Goal: Information Seeking & Learning: Learn about a topic

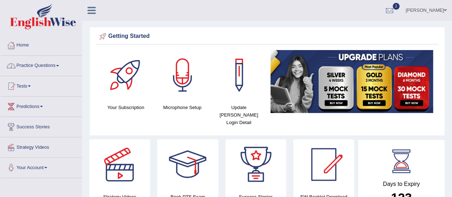
drag, startPoint x: 0, startPoint y: 0, endPoint x: 58, endPoint y: 65, distance: 87.0
click at [58, 65] on link "Practice Questions" at bounding box center [40, 65] width 81 height 18
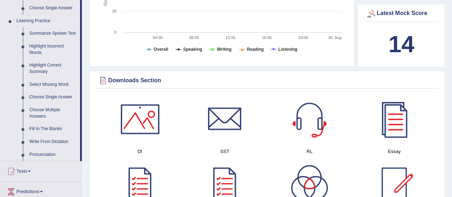
scroll to position [286, 0]
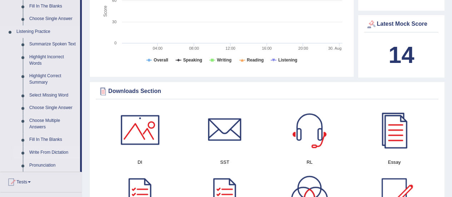
click at [54, 153] on link "Write From Dictation" at bounding box center [53, 152] width 54 height 13
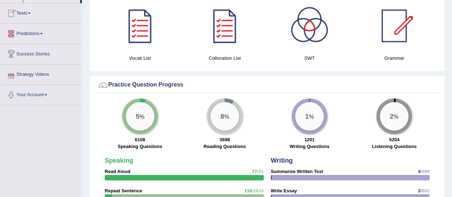
scroll to position [481, 0]
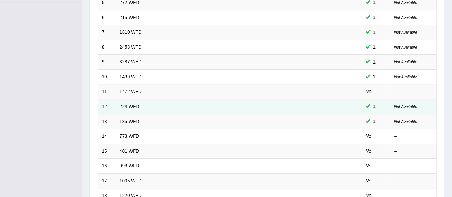
scroll to position [214, 0]
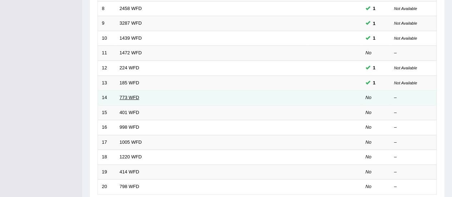
click at [132, 96] on link "773 WFD" at bounding box center [130, 97] width 20 height 5
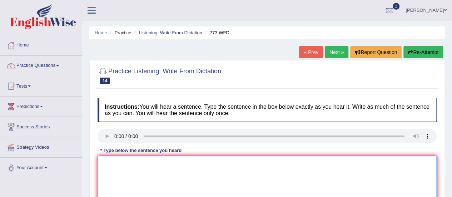
click at [114, 165] on textarea at bounding box center [267, 190] width 339 height 69
drag, startPoint x: 104, startPoint y: 164, endPoint x: 184, endPoint y: 160, distance: 80.1
click at [108, 163] on textarea "gravity" at bounding box center [267, 190] width 339 height 69
click at [122, 163] on textarea "Gravity" at bounding box center [267, 190] width 339 height 69
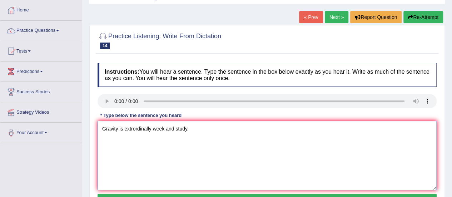
scroll to position [107, 0]
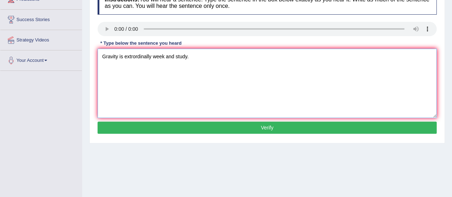
type textarea "Gravity is extrordinally week and study."
click at [209, 128] on button "Verify" at bounding box center [267, 128] width 339 height 12
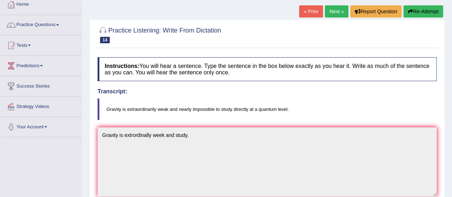
scroll to position [0, 0]
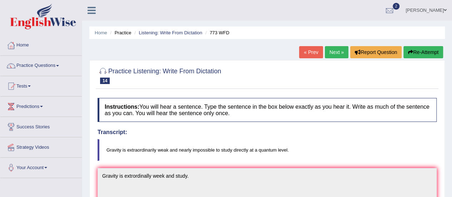
click at [333, 51] on link "Next »" at bounding box center [337, 52] width 24 height 12
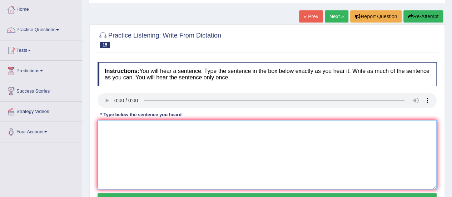
click at [111, 130] on textarea at bounding box center [267, 154] width 339 height 69
type textarea "s"
click at [121, 130] on textarea at bounding box center [267, 154] width 339 height 69
click at [146, 127] on textarea "Students live in hall of residence in terms of time" at bounding box center [267, 154] width 339 height 69
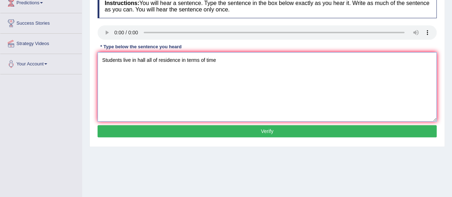
scroll to position [143, 0]
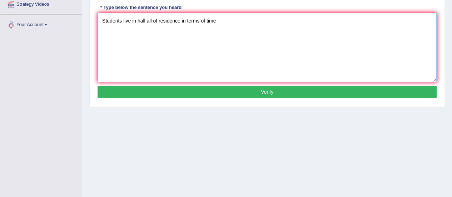
click at [218, 20] on textarea "Students live in hall all of residence in terms of time" at bounding box center [267, 47] width 339 height 69
type textarea "Students live in hall all of residence in terms of time."
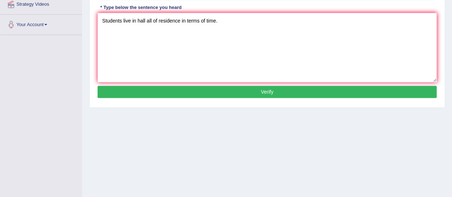
click at [221, 93] on button "Verify" at bounding box center [267, 92] width 339 height 12
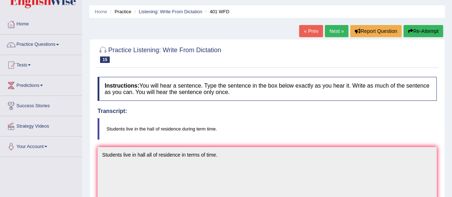
scroll to position [36, 0]
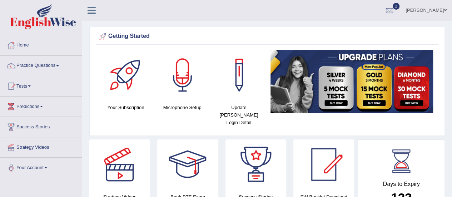
click at [54, 65] on link "Practice Questions" at bounding box center [40, 65] width 81 height 18
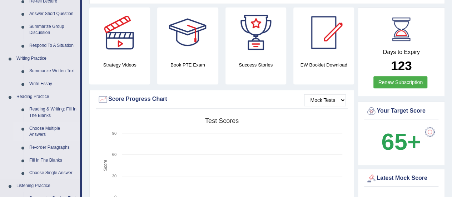
scroll to position [143, 0]
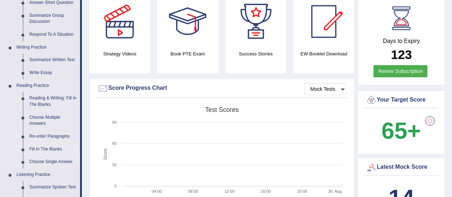
click at [46, 148] on link "Fill In The Blanks" at bounding box center [53, 149] width 54 height 13
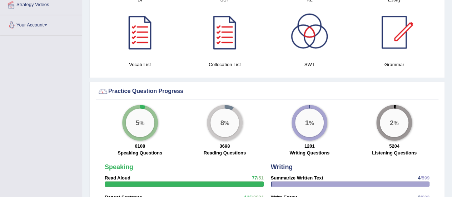
scroll to position [466, 0]
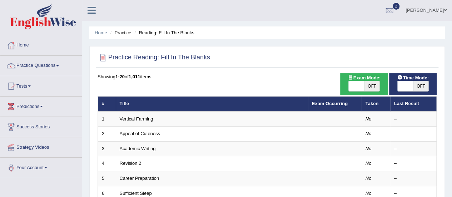
click at [423, 86] on span "OFF" at bounding box center [421, 86] width 16 height 10
checkbox input "true"
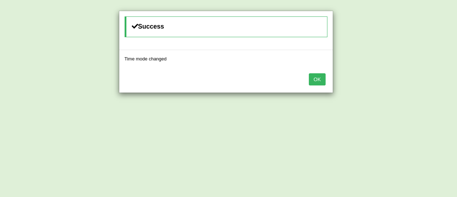
click at [318, 83] on button "OK" at bounding box center [317, 79] width 16 height 12
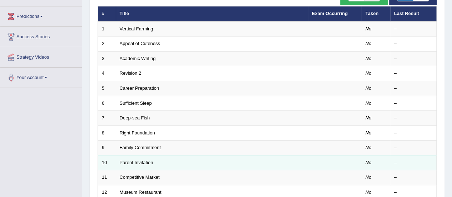
scroll to position [36, 0]
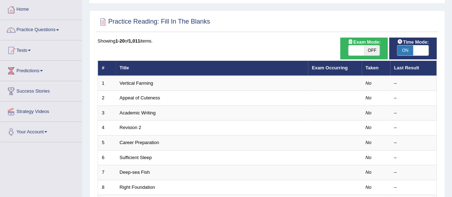
click at [369, 49] on span "OFF" at bounding box center [372, 50] width 16 height 10
checkbox input "true"
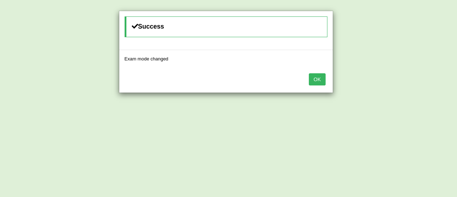
click at [319, 77] on button "OK" at bounding box center [317, 79] width 16 height 12
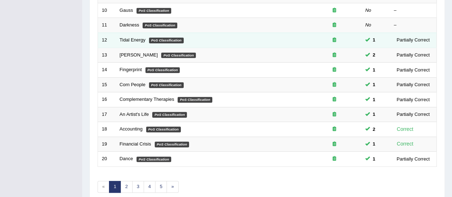
scroll to position [273, 0]
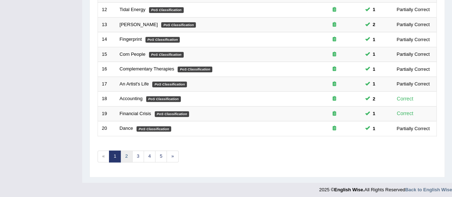
click at [125, 153] on link "2" at bounding box center [126, 156] width 12 height 12
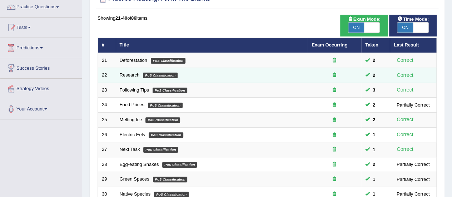
scroll to position [143, 0]
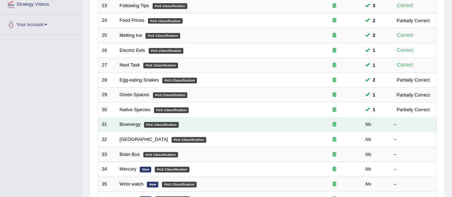
click at [165, 123] on em "PoS Classification" at bounding box center [161, 125] width 35 height 6
click at [130, 122] on link "Bioenergy" at bounding box center [130, 124] width 21 height 5
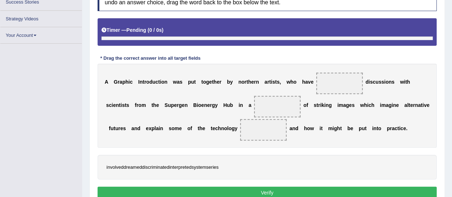
scroll to position [124, 0]
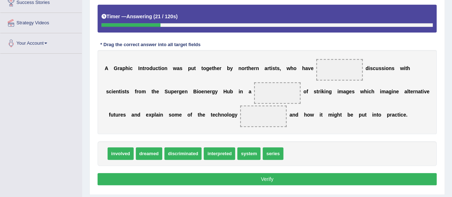
click at [183, 153] on span "discriminated" at bounding box center [183, 153] width 38 height 13
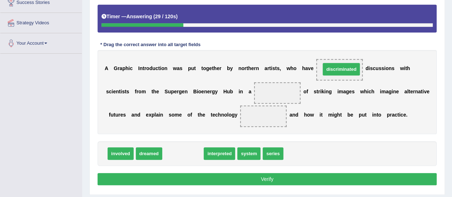
drag, startPoint x: 184, startPoint y: 152, endPoint x: 342, endPoint y: 68, distance: 179.4
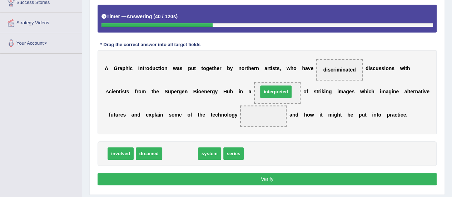
drag, startPoint x: 177, startPoint y: 153, endPoint x: 273, endPoint y: 91, distance: 114.0
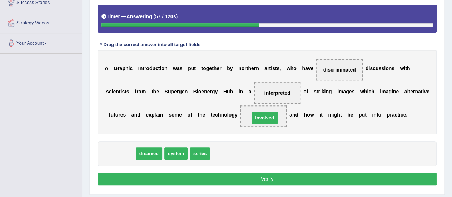
drag, startPoint x: 122, startPoint y: 153, endPoint x: 266, endPoint y: 117, distance: 148.4
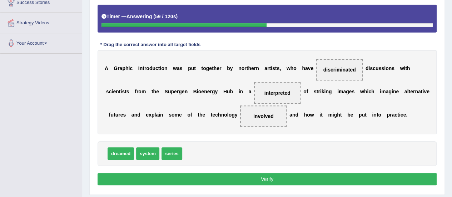
click at [244, 176] on button "Verify" at bounding box center [267, 179] width 339 height 12
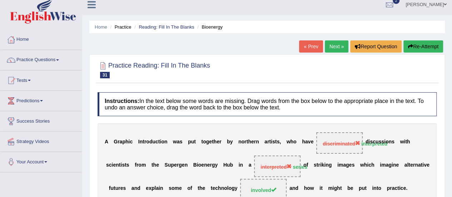
scroll to position [0, 0]
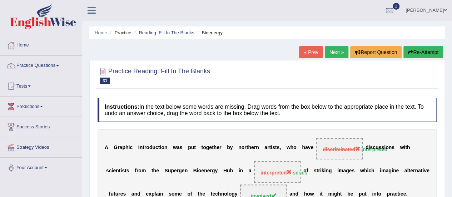
click at [334, 53] on link "Next »" at bounding box center [337, 52] width 24 height 12
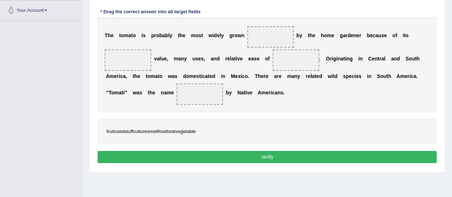
scroll to position [142, 0]
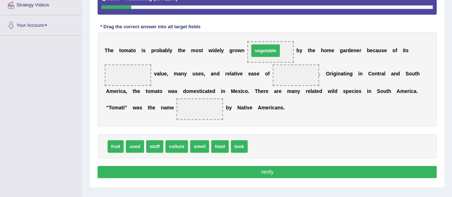
drag, startPoint x: 261, startPoint y: 144, endPoint x: 262, endPoint y: 48, distance: 95.8
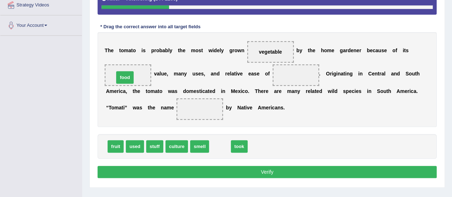
drag, startPoint x: 216, startPoint y: 142, endPoint x: 122, endPoint y: 73, distance: 116.7
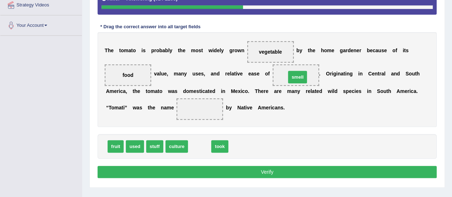
drag, startPoint x: 197, startPoint y: 145, endPoint x: 292, endPoint y: 79, distance: 116.3
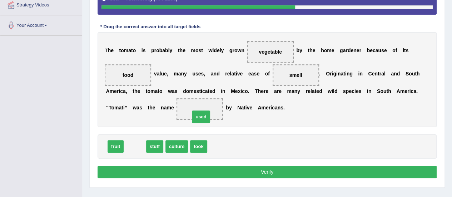
drag, startPoint x: 138, startPoint y: 145, endPoint x: 204, endPoint y: 115, distance: 72.6
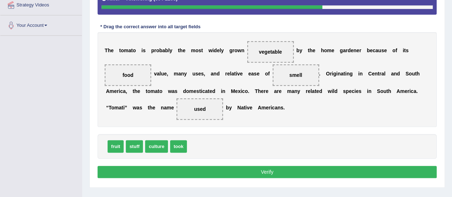
click at [299, 71] on span "smell" at bounding box center [296, 74] width 46 height 21
drag, startPoint x: 298, startPoint y: 75, endPoint x: 201, endPoint y: 153, distance: 123.8
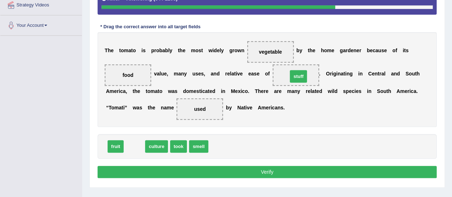
drag, startPoint x: 133, startPoint y: 144, endPoint x: 297, endPoint y: 75, distance: 178.2
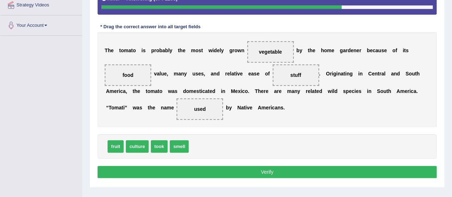
click at [266, 170] on button "Verify" at bounding box center [267, 172] width 339 height 12
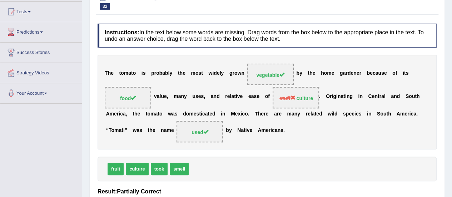
scroll to position [0, 0]
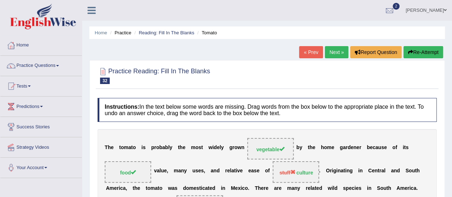
click at [339, 52] on link "Next »" at bounding box center [337, 52] width 24 height 12
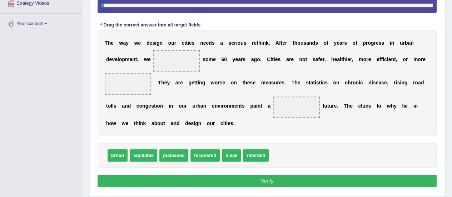
scroll to position [128, 0]
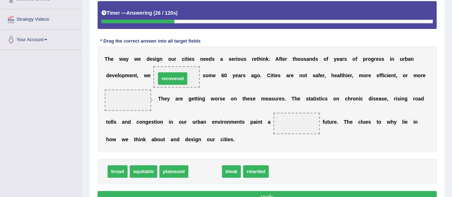
drag, startPoint x: 200, startPoint y: 169, endPoint x: 167, endPoint y: 76, distance: 98.4
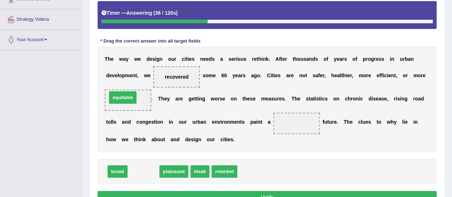
drag, startPoint x: 144, startPoint y: 170, endPoint x: 127, endPoint y: 98, distance: 73.6
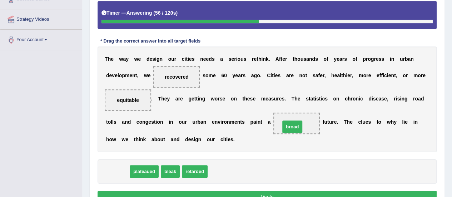
drag, startPoint x: 118, startPoint y: 171, endPoint x: 293, endPoint y: 127, distance: 180.4
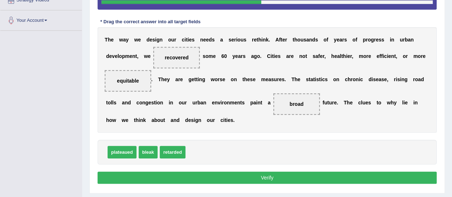
scroll to position [164, 0]
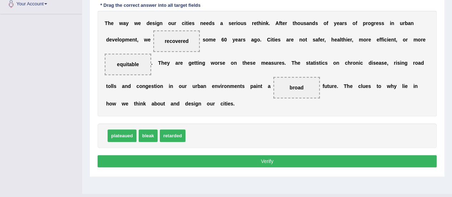
click at [250, 160] on button "Verify" at bounding box center [267, 161] width 339 height 12
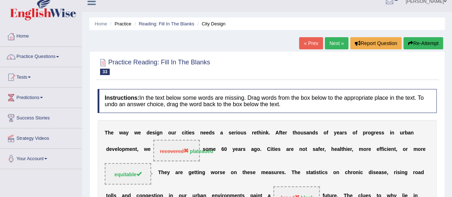
scroll to position [0, 0]
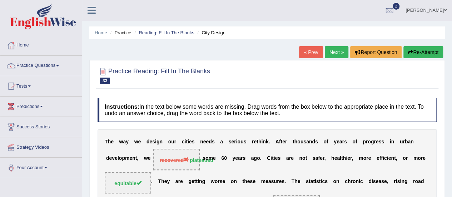
click at [328, 49] on link "Next »" at bounding box center [337, 52] width 24 height 12
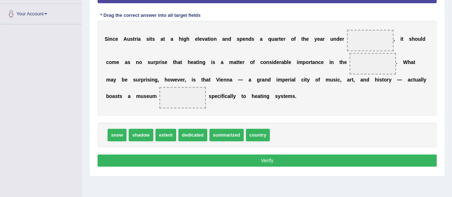
scroll to position [142, 0]
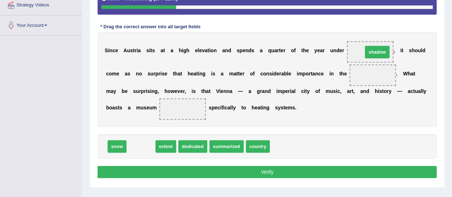
drag, startPoint x: 141, startPoint y: 145, endPoint x: 377, endPoint y: 50, distance: 254.4
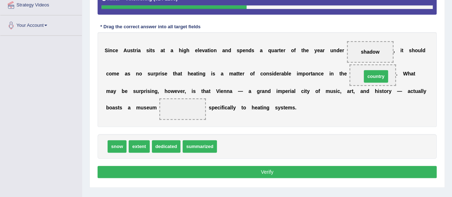
drag, startPoint x: 231, startPoint y: 144, endPoint x: 376, endPoint y: 74, distance: 160.6
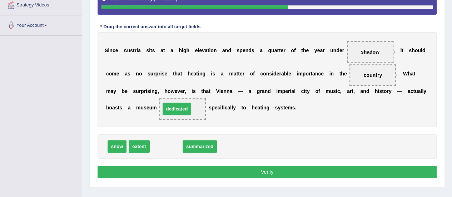
drag, startPoint x: 162, startPoint y: 146, endPoint x: 173, endPoint y: 109, distance: 39.0
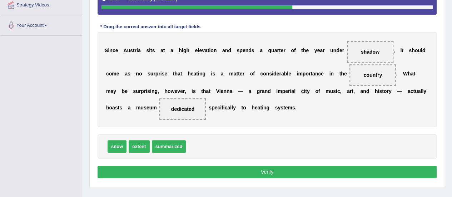
click at [197, 169] on button "Verify" at bounding box center [267, 172] width 339 height 12
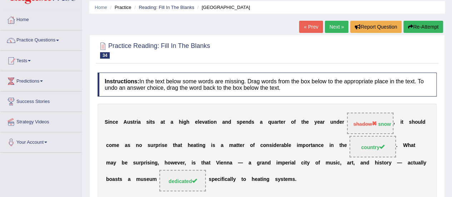
scroll to position [0, 0]
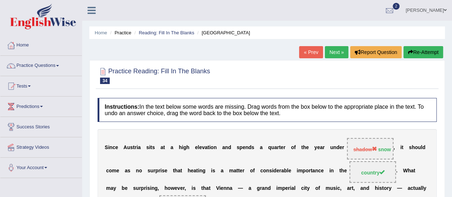
click at [331, 53] on link "Next »" at bounding box center [337, 52] width 24 height 12
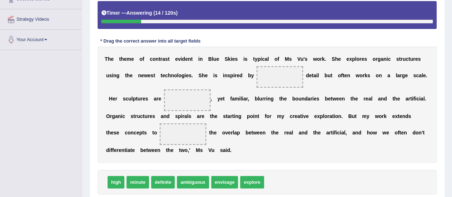
scroll to position [164, 0]
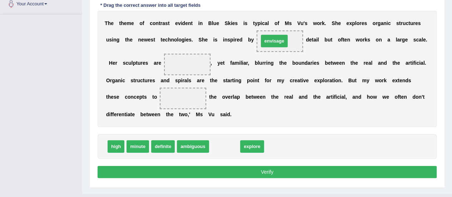
drag, startPoint x: 223, startPoint y: 148, endPoint x: 274, endPoint y: 43, distance: 116.7
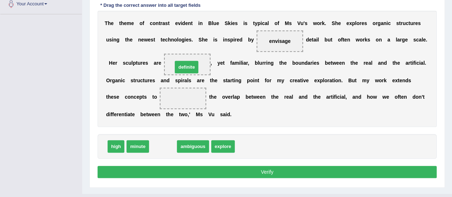
drag, startPoint x: 164, startPoint y: 145, endPoint x: 188, endPoint y: 66, distance: 82.8
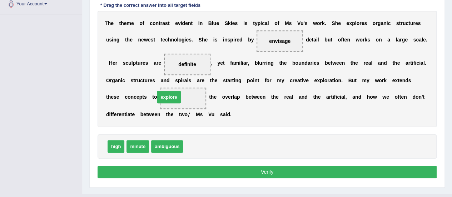
drag, startPoint x: 197, startPoint y: 145, endPoint x: 169, endPoint y: 95, distance: 56.8
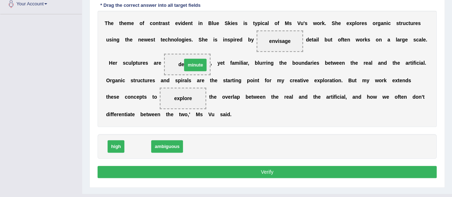
drag, startPoint x: 138, startPoint y: 147, endPoint x: 195, endPoint y: 65, distance: 99.7
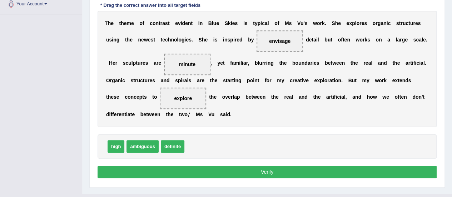
click at [204, 169] on button "Verify" at bounding box center [267, 172] width 339 height 12
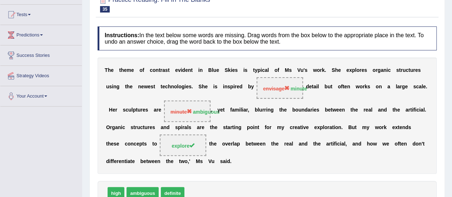
scroll to position [21, 0]
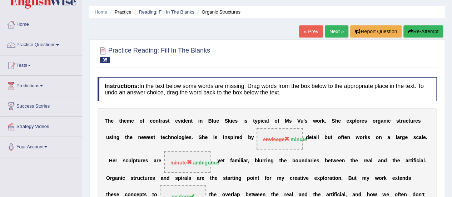
click at [329, 28] on link "Next »" at bounding box center [337, 31] width 24 height 12
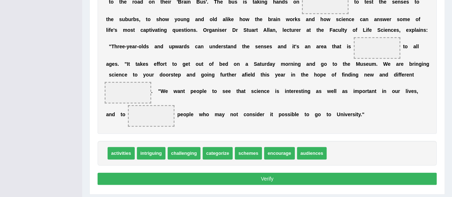
scroll to position [166, 0]
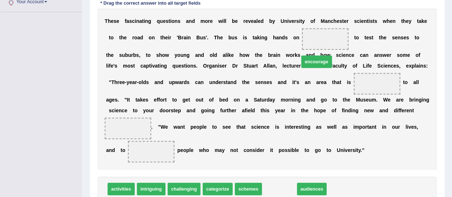
drag, startPoint x: 275, startPoint y: 187, endPoint x: 312, endPoint y: 60, distance: 132.5
click at [312, 60] on span "encourage" at bounding box center [316, 61] width 31 height 13
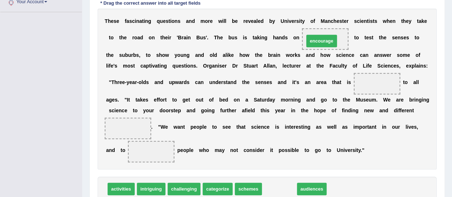
drag, startPoint x: 276, startPoint y: 189, endPoint x: 318, endPoint y: 41, distance: 153.8
drag, startPoint x: 287, startPoint y: 155, endPoint x: 321, endPoint y: 40, distance: 120.3
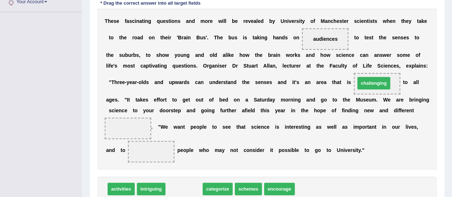
drag, startPoint x: 179, startPoint y: 187, endPoint x: 369, endPoint y: 81, distance: 217.3
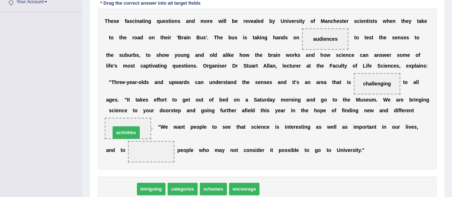
drag, startPoint x: 122, startPoint y: 186, endPoint x: 127, endPoint y: 130, distance: 56.7
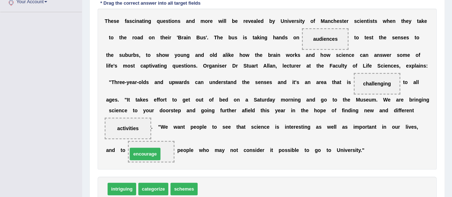
drag, startPoint x: 212, startPoint y: 187, endPoint x: 142, endPoint y: 152, distance: 78.3
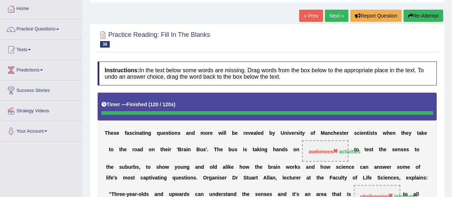
scroll to position [5, 0]
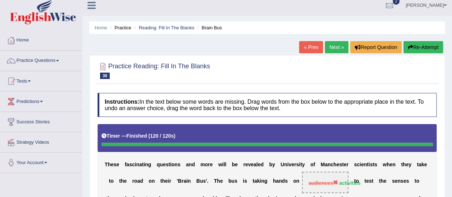
click at [332, 47] on link "Next »" at bounding box center [337, 47] width 24 height 12
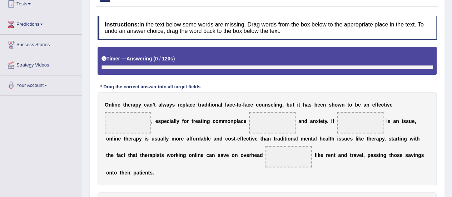
scroll to position [107, 0]
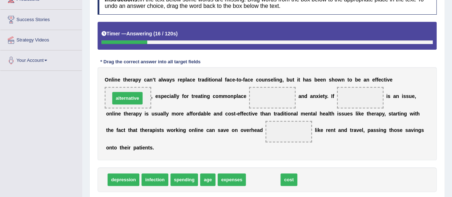
drag, startPoint x: 257, startPoint y: 178, endPoint x: 121, endPoint y: 96, distance: 158.4
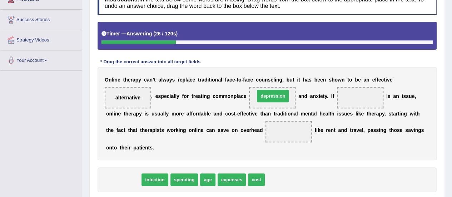
drag, startPoint x: 127, startPoint y: 178, endPoint x: 277, endPoint y: 95, distance: 171.2
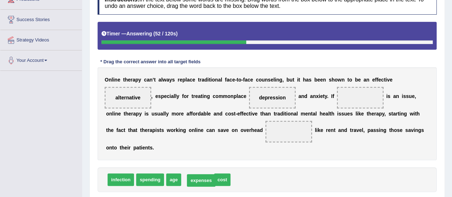
drag, startPoint x: 202, startPoint y: 179, endPoint x: 205, endPoint y: 180, distance: 3.6
drag, startPoint x: 189, startPoint y: 179, endPoint x: 355, endPoint y: 100, distance: 184.3
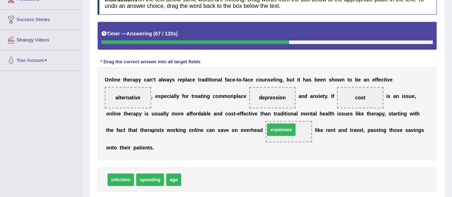
drag, startPoint x: 192, startPoint y: 178, endPoint x: 276, endPoint y: 128, distance: 97.3
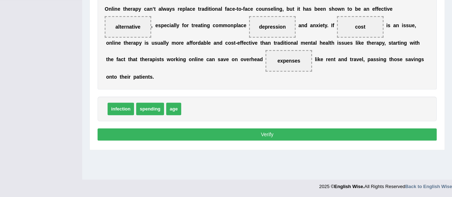
click at [196, 133] on button "Verify" at bounding box center [267, 134] width 339 height 12
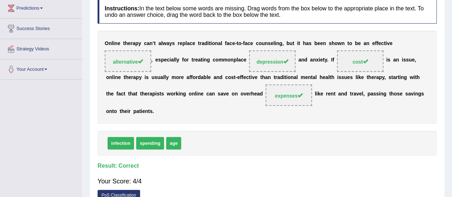
scroll to position [26, 0]
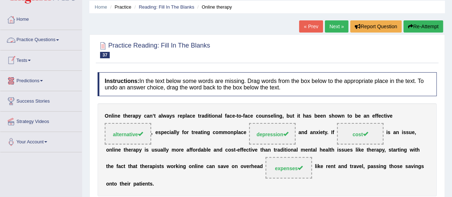
click at [59, 39] on span at bounding box center [57, 39] width 3 height 1
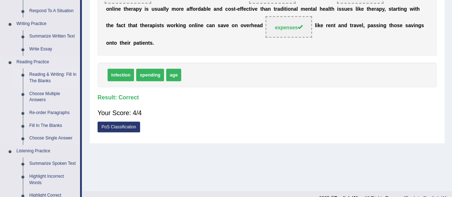
scroll to position [169, 0]
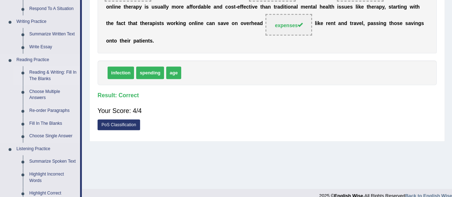
click at [42, 74] on link "Reading & Writing: Fill In The Blanks" at bounding box center [53, 75] width 54 height 19
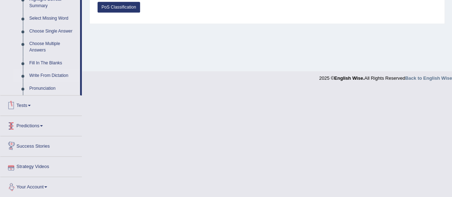
scroll to position [305, 0]
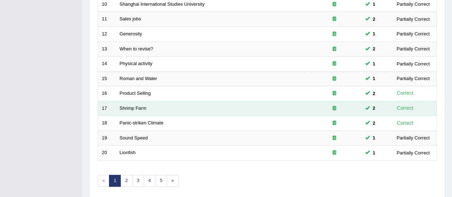
scroll to position [273, 0]
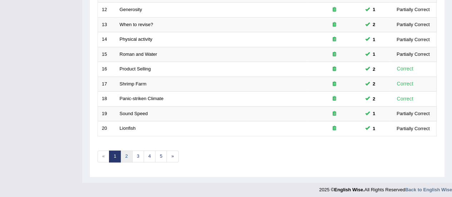
click at [126, 150] on link "2" at bounding box center [126, 156] width 12 height 12
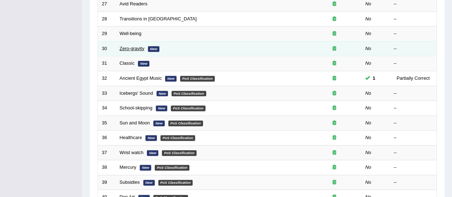
scroll to position [214, 0]
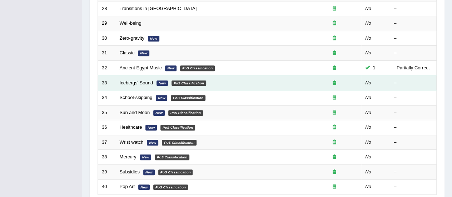
click at [188, 81] on em "PoS Classification" at bounding box center [189, 83] width 35 height 6
click at [125, 80] on link "Icebergs' Sound" at bounding box center [137, 82] width 34 height 5
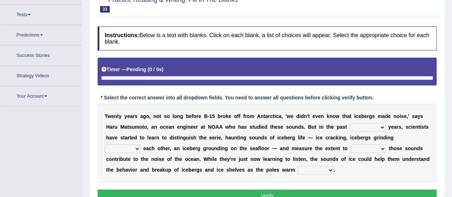
scroll to position [81, 0]
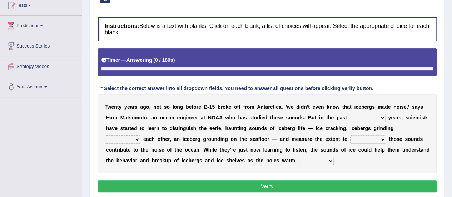
click at [381, 118] on select "for more much few" at bounding box center [368, 118] width 36 height 9
select select "few"
click at [350, 114] on select "for more much few" at bounding box center [368, 118] width 36 height 9
click at [136, 139] on select "within about through against" at bounding box center [123, 139] width 36 height 9
select select "against"
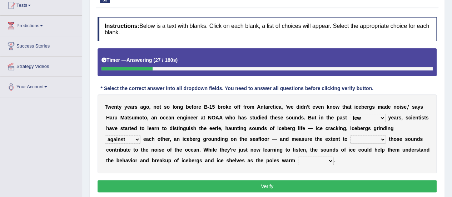
click at [105, 135] on select "within about through against" at bounding box center [123, 139] width 36 height 9
click at [383, 139] on select "which why what whether" at bounding box center [368, 139] width 36 height 9
select select "why"
click at [350, 135] on select "which why what whether" at bounding box center [368, 139] width 36 height 9
click at [320, 161] on select "away out up off" at bounding box center [316, 161] width 36 height 9
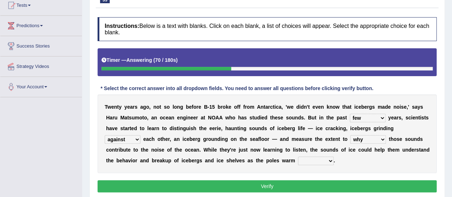
select select "up"
click at [298, 157] on select "away out up off" at bounding box center [316, 161] width 36 height 9
click at [272, 185] on button "Verify" at bounding box center [267, 186] width 339 height 12
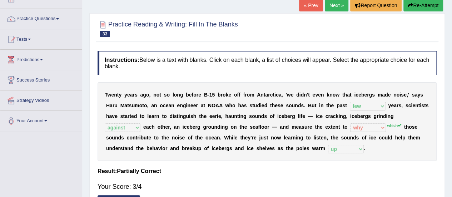
scroll to position [9, 0]
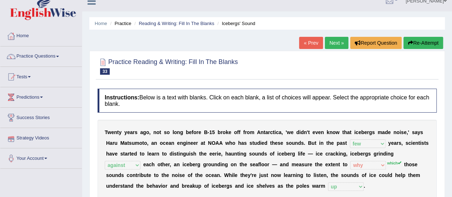
click at [334, 43] on link "Next »" at bounding box center [337, 43] width 24 height 12
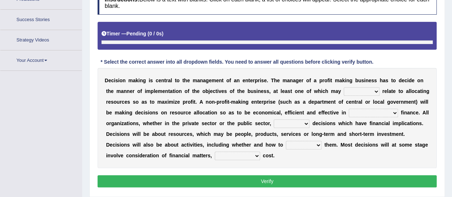
scroll to position [124, 0]
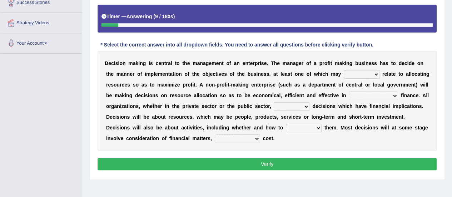
click at [373, 72] on select "better well best thereby" at bounding box center [362, 74] width 36 height 9
select select "best"
click at [344, 70] on select "better well best thereby" at bounding box center [362, 74] width 36 height 9
click at [393, 95] on select "its use of its using of using of accordance with" at bounding box center [373, 95] width 49 height 9
click at [349, 91] on select "its use of its using of using of accordance with" at bounding box center [373, 95] width 49 height 9
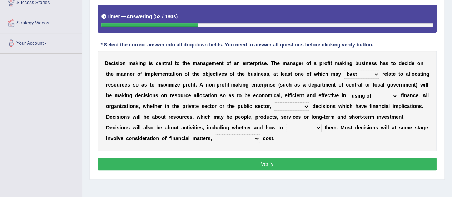
click at [385, 94] on select "its use of its using of using of accordance with" at bounding box center [373, 95] width 49 height 9
click at [349, 91] on select "its use of its using of using of accordance with" at bounding box center [373, 95] width 49 height 9
click at [395, 94] on select "its use of its using of using of accordance with" at bounding box center [373, 95] width 49 height 9
select select "using of"
click at [349, 91] on select "its use of its using of using of accordance with" at bounding box center [373, 95] width 49 height 9
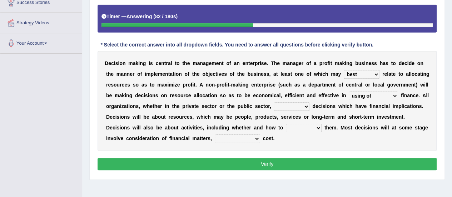
click at [304, 105] on select "do adapt take beget" at bounding box center [292, 106] width 36 height 9
select select "take"
click at [274, 102] on select "do adapt take beget" at bounding box center [292, 106] width 36 height 9
click at [314, 127] on select "overload overlook undertake underpin" at bounding box center [304, 128] width 36 height 9
select select "undertake"
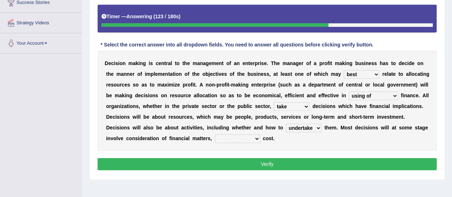
click at [286, 124] on select "overload overlook undertake underpin" at bounding box center [304, 128] width 36 height 9
click at [255, 135] on select "eventually consequently particularly spontaneously" at bounding box center [237, 138] width 45 height 9
select select "particularly"
click at [215, 134] on select "eventually consequently particularly spontaneously" at bounding box center [237, 138] width 45 height 9
click at [260, 163] on button "Verify" at bounding box center [267, 164] width 339 height 12
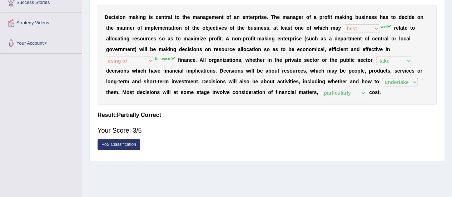
scroll to position [17, 0]
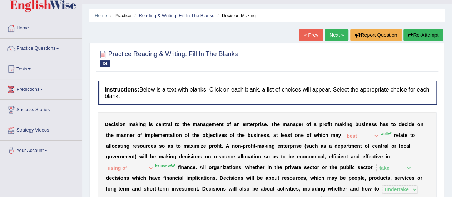
click at [336, 35] on link "Next »" at bounding box center [337, 35] width 24 height 12
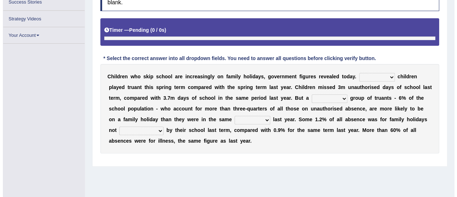
scroll to position [124, 0]
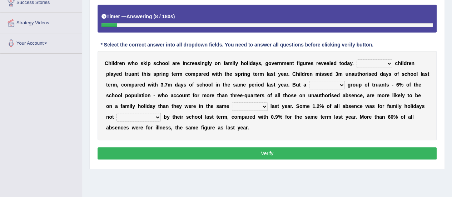
click at [388, 64] on select "Same More Fewer Less" at bounding box center [375, 63] width 36 height 9
select select "More"
click at [357, 59] on select "Same More Fewer Less" at bounding box center [375, 63] width 36 height 9
click at [338, 85] on select "mere hardcore residual flimsy" at bounding box center [327, 85] width 36 height 9
select select "hardcore"
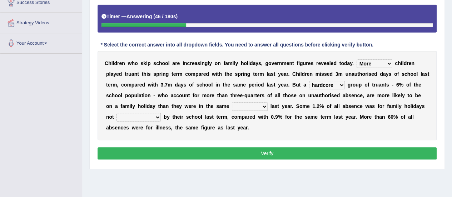
click at [309, 81] on select "mere hardcore residual flimsy" at bounding box center [327, 85] width 36 height 9
click at [268, 105] on b at bounding box center [269, 106] width 3 height 6
click at [256, 106] on select "time span period duration" at bounding box center [250, 106] width 36 height 9
select select "time"
click at [232, 102] on select "time span period duration" at bounding box center [250, 106] width 36 height 9
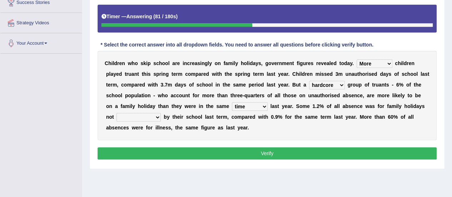
click at [139, 117] on select "consent recommended agreed contradicted" at bounding box center [139, 117] width 44 height 9
select select "recommended"
click at [117, 113] on select "consent recommended agreed contradicted" at bounding box center [139, 117] width 44 height 9
click at [200, 150] on button "Verify" at bounding box center [267, 153] width 339 height 12
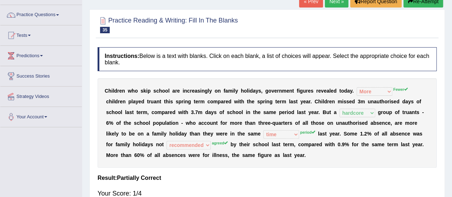
scroll to position [0, 0]
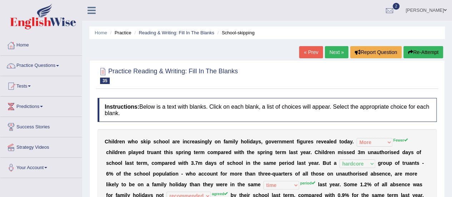
click at [335, 52] on link "Next »" at bounding box center [337, 52] width 24 height 12
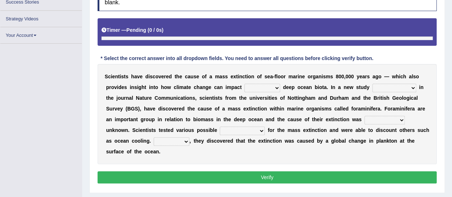
scroll to position [124, 0]
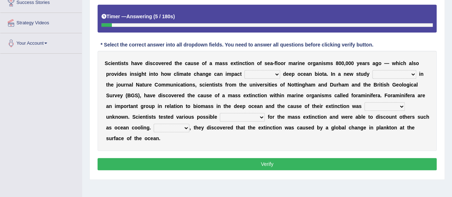
click at [273, 74] on select "in of on off" at bounding box center [262, 74] width 36 height 9
select select "on"
click at [244, 70] on select "in of on off" at bounding box center [262, 74] width 36 height 9
click at [407, 74] on select "publishing has published published be publishing" at bounding box center [394, 74] width 44 height 9
select select "has published"
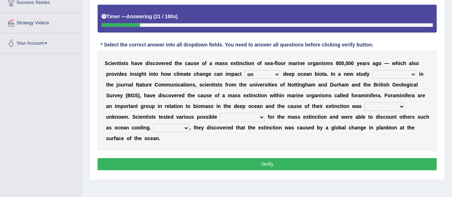
click at [372, 70] on select "publishing has published published be publishing" at bounding box center [394, 74] width 44 height 9
click at [398, 107] on select "occasionally necessarily previously currently" at bounding box center [385, 106] width 40 height 9
select select "previously"
click at [365, 102] on select "occasionally necessarily previously currently" at bounding box center [385, 106] width 40 height 9
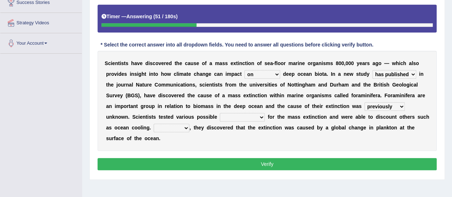
click at [258, 116] on select "causes consequences elements factors" at bounding box center [242, 117] width 45 height 9
select select "causes"
click at [220, 113] on select "causes consequences elements factors" at bounding box center [242, 117] width 45 height 9
click at [186, 127] on select "However Thus So Instead" at bounding box center [172, 128] width 36 height 9
select select "However"
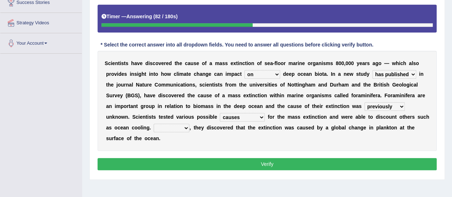
click at [154, 124] on select "However Thus So Instead" at bounding box center [172, 128] width 36 height 9
click at [183, 125] on select "However Thus So Instead" at bounding box center [172, 128] width 36 height 9
click at [262, 160] on button "Verify" at bounding box center [267, 164] width 339 height 12
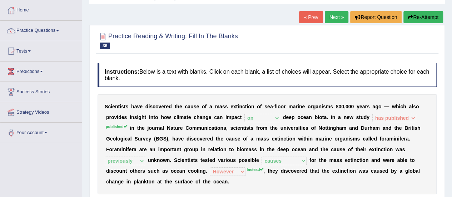
scroll to position [0, 0]
